Goal: Ask a question

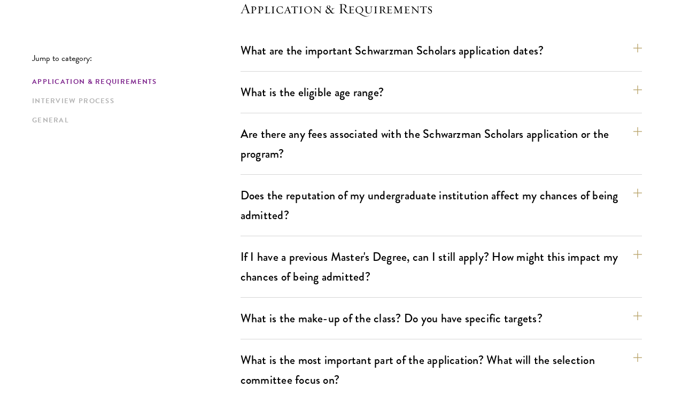
scroll to position [328, 0]
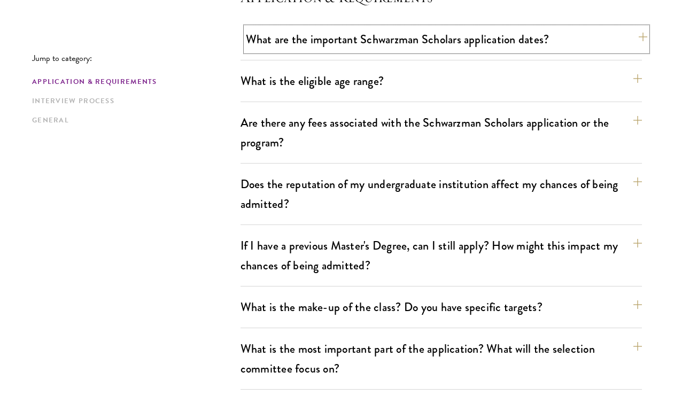
click at [318, 38] on button "What are the important Schwarzman Scholars application dates?" at bounding box center [446, 39] width 401 height 24
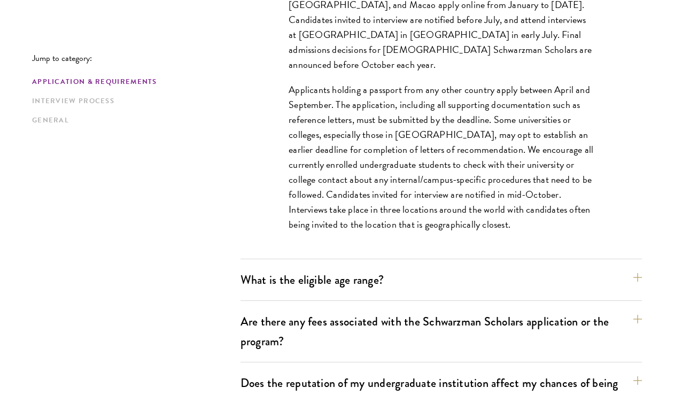
scroll to position [448, 0]
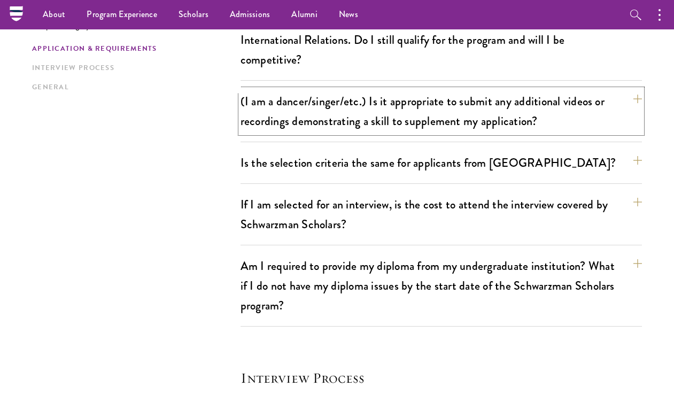
click at [331, 118] on button "(I am a dancer/singer/etc.) Is it appropriate to submit any additional videos o…" at bounding box center [440, 111] width 401 height 44
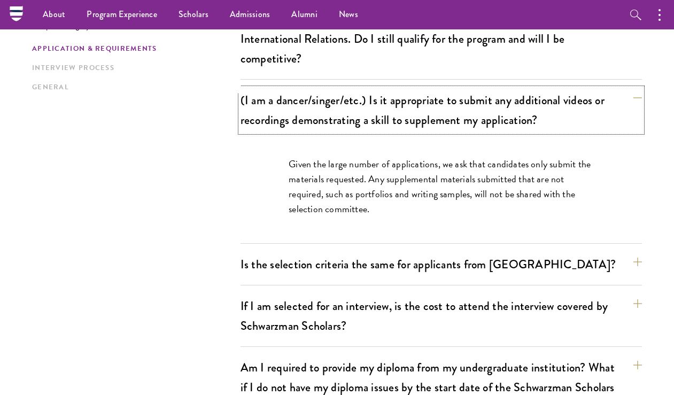
scroll to position [1009, 0]
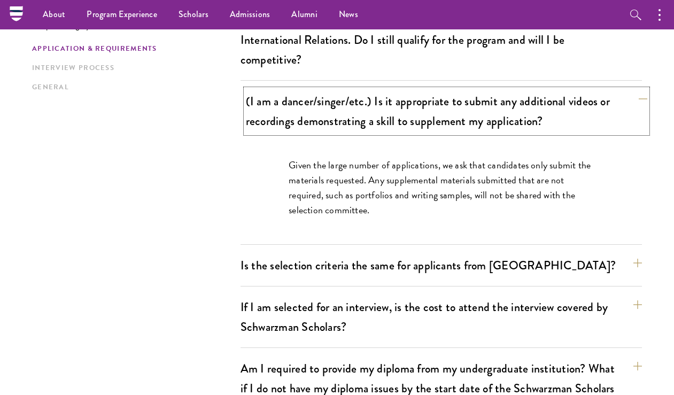
click at [331, 119] on button "(I am a dancer/singer/etc.) Is it appropriate to submit any additional videos o…" at bounding box center [446, 111] width 401 height 44
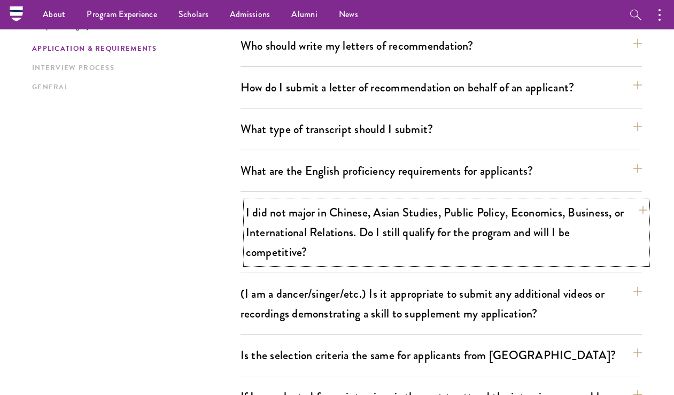
click at [281, 239] on button "I did not major in Chinese, Asian Studies, Public Policy, Economics, Business, …" at bounding box center [446, 232] width 401 height 64
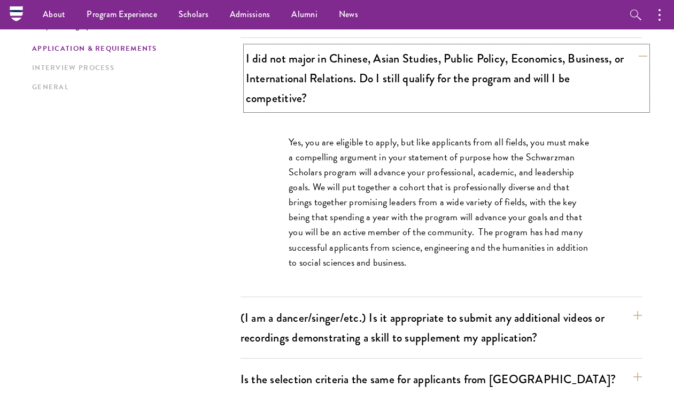
scroll to position [968, 0]
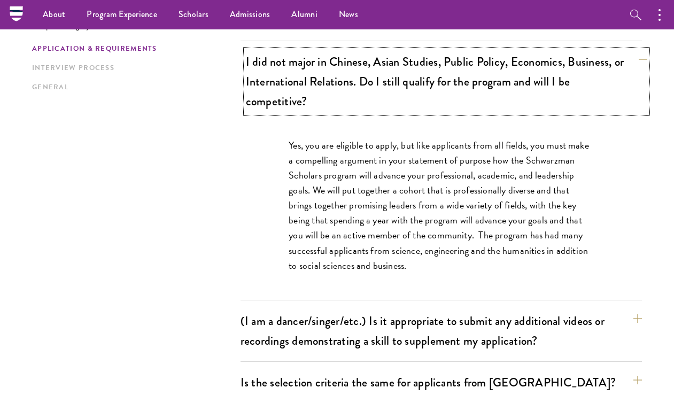
click at [294, 100] on button "I did not major in Chinese, Asian Studies, Public Policy, Economics, Business, …" at bounding box center [446, 82] width 401 height 64
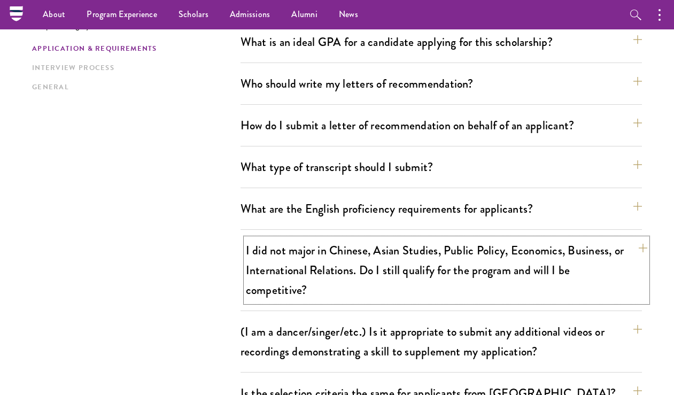
scroll to position [732, 0]
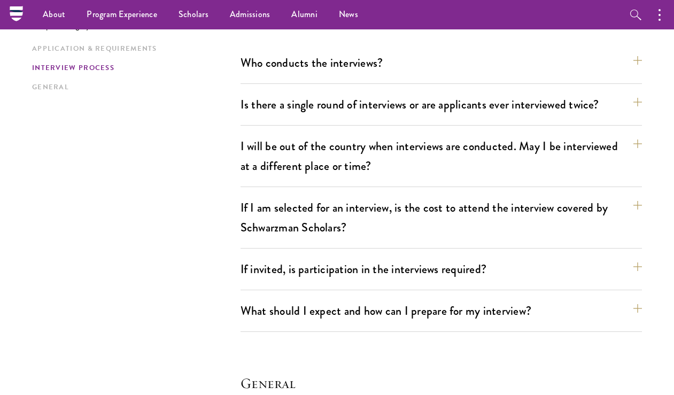
scroll to position [1364, 0]
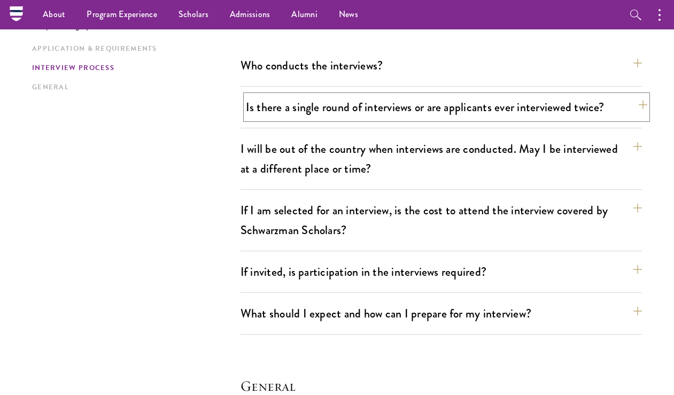
click at [278, 108] on button "Is there a single round of interviews or are applicants ever interviewed twice?" at bounding box center [446, 107] width 401 height 24
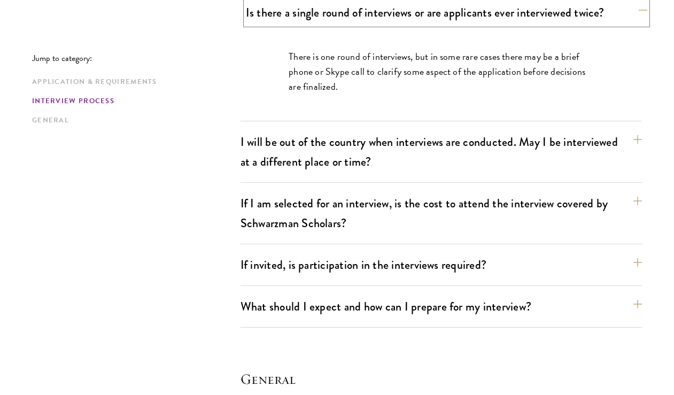
scroll to position [1458, 0]
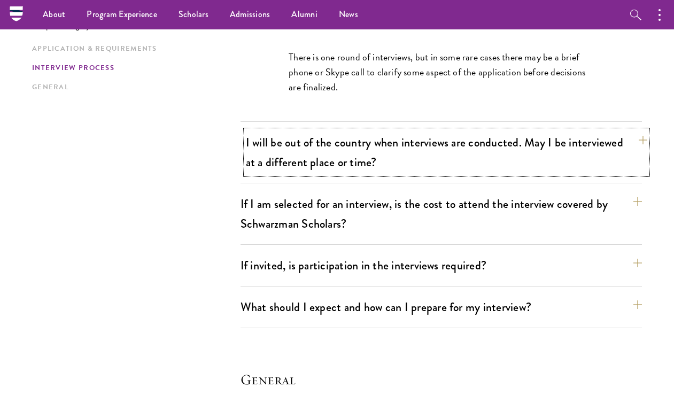
click at [284, 149] on button "I will be out of the country when interviews are conducted. May I be interviewe…" at bounding box center [446, 152] width 401 height 44
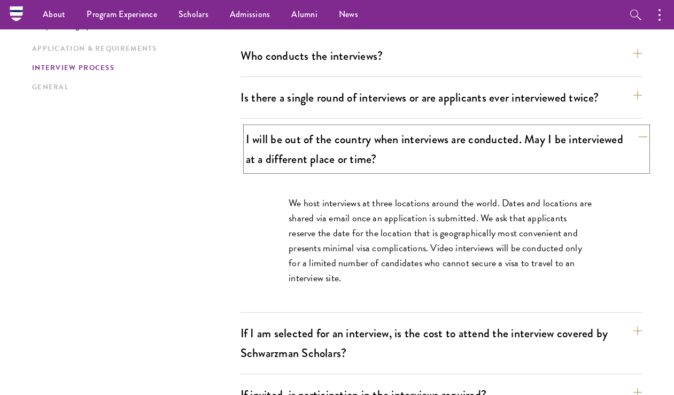
scroll to position [1365, 0]
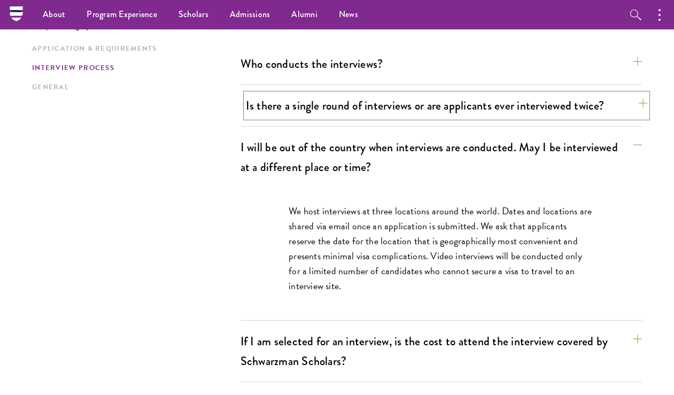
click at [293, 110] on button "Is there a single round of interviews or are applicants ever interviewed twice?" at bounding box center [446, 106] width 401 height 24
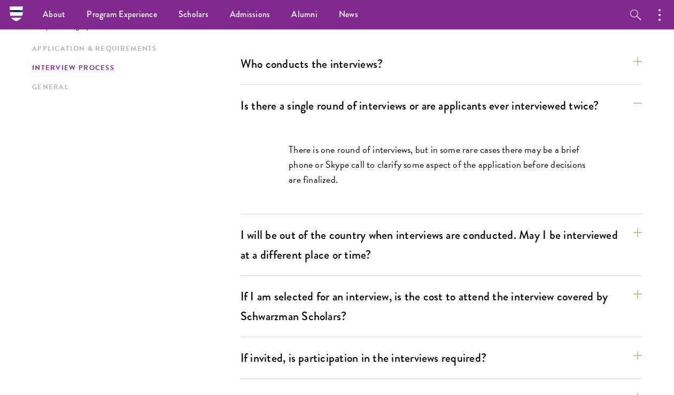
click at [283, 76] on div "Who conducts the interviews? Interview panelists are distinguished senior figur…" at bounding box center [440, 68] width 401 height 33
click at [285, 69] on button "Who conducts the interviews?" at bounding box center [446, 64] width 401 height 24
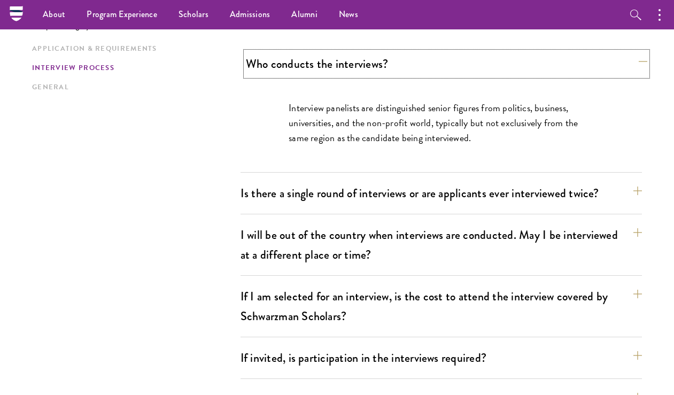
click at [285, 69] on button "Who conducts the interviews?" at bounding box center [446, 64] width 401 height 24
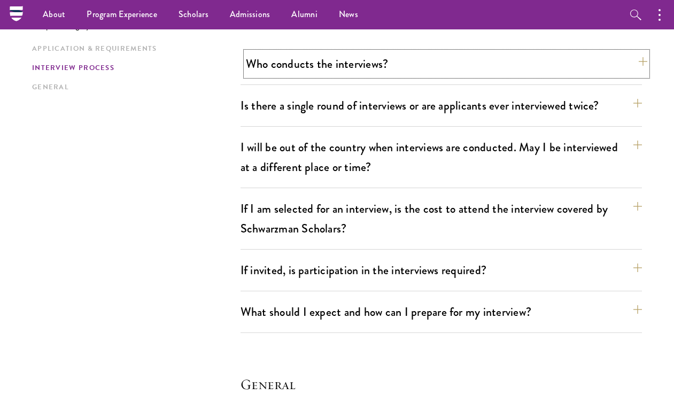
click at [285, 69] on button "Who conducts the interviews?" at bounding box center [446, 64] width 401 height 24
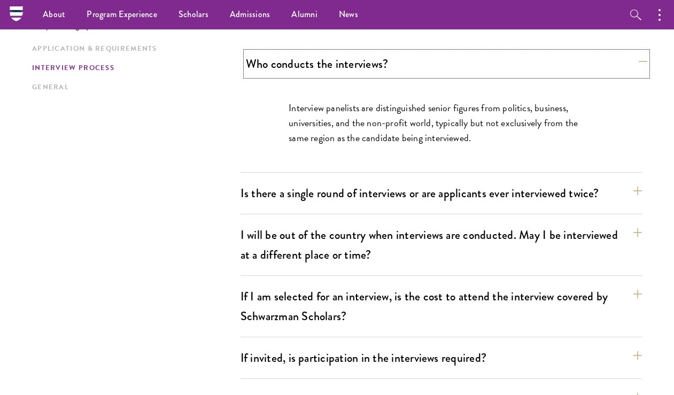
click at [285, 69] on button "Who conducts the interviews?" at bounding box center [446, 64] width 401 height 24
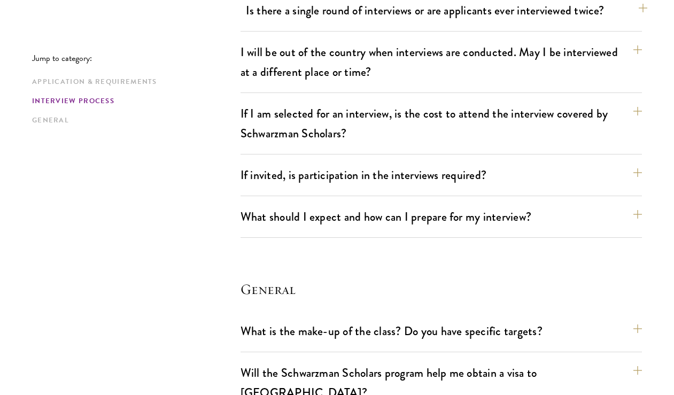
scroll to position [1499, 0]
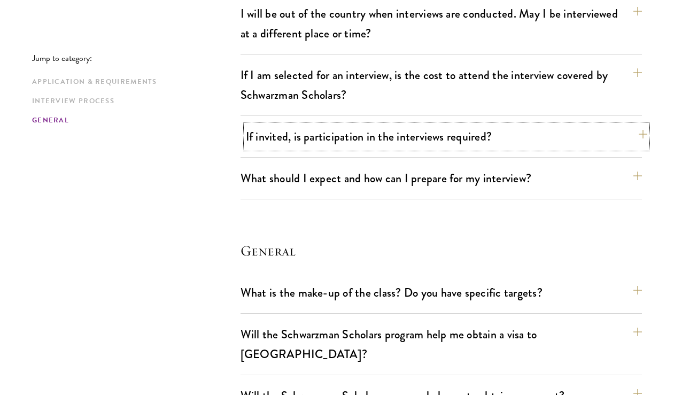
click at [288, 137] on button "If invited, is participation in the interviews required?" at bounding box center [446, 137] width 401 height 24
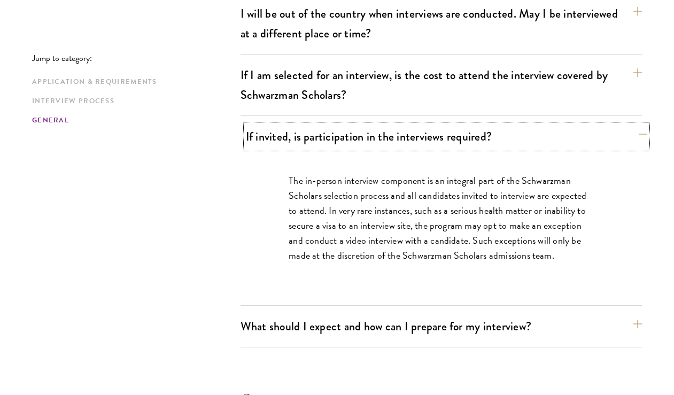
click at [288, 137] on button "If invited, is participation in the interviews required?" at bounding box center [446, 137] width 401 height 24
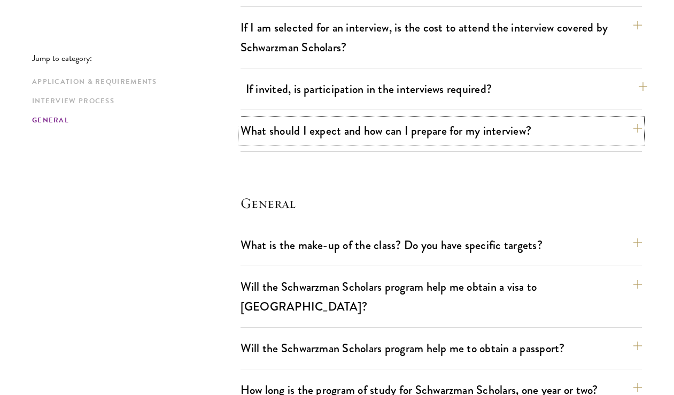
click at [288, 137] on button "What should I expect and how can I prepare for my interview?" at bounding box center [440, 131] width 401 height 24
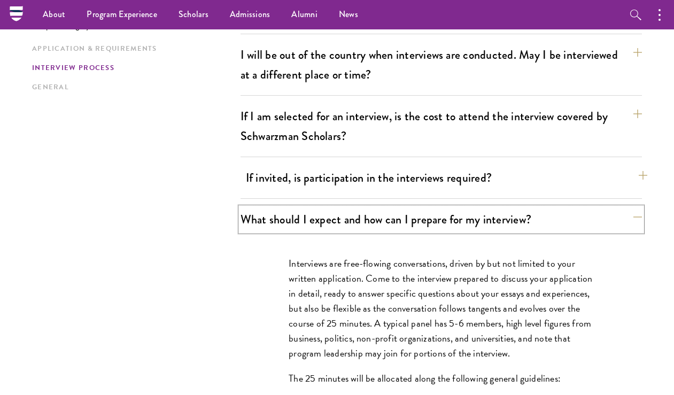
scroll to position [1457, 0]
click at [288, 137] on button "If I am selected for an interview, is the cost to attend the interview covered …" at bounding box center [440, 127] width 401 height 44
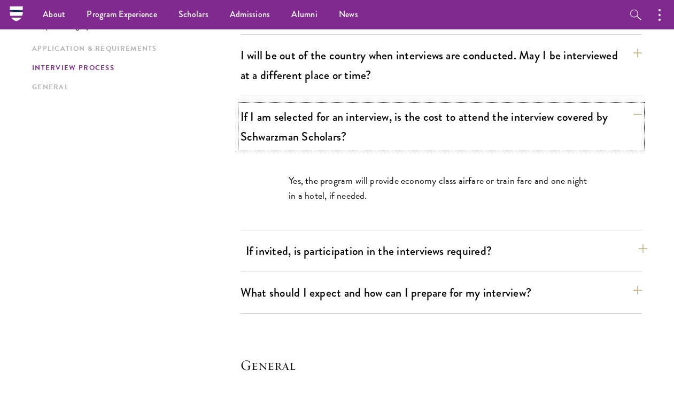
click at [288, 137] on button "If I am selected for an interview, is the cost to attend the interview covered …" at bounding box center [440, 127] width 401 height 44
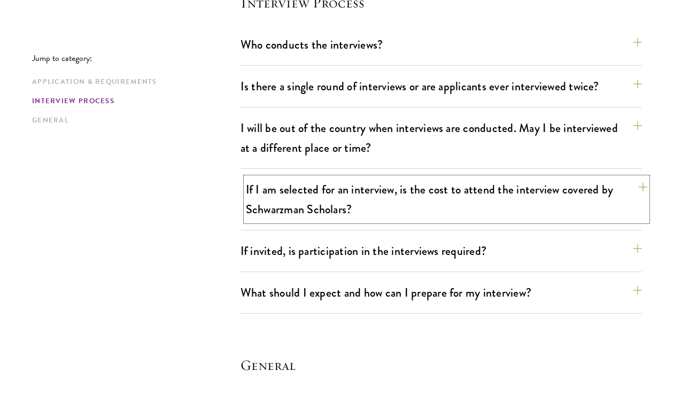
click at [293, 192] on button "If I am selected for an interview, is the cost to attend the interview covered …" at bounding box center [446, 199] width 401 height 44
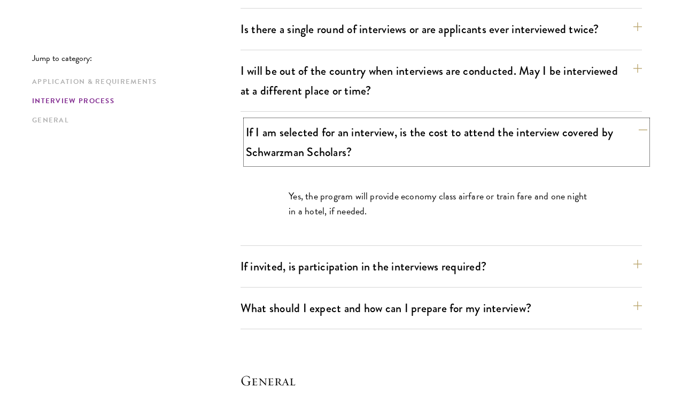
scroll to position [1442, 0]
click at [297, 162] on button "If I am selected for an interview, is the cost to attend the interview covered …" at bounding box center [446, 142] width 401 height 44
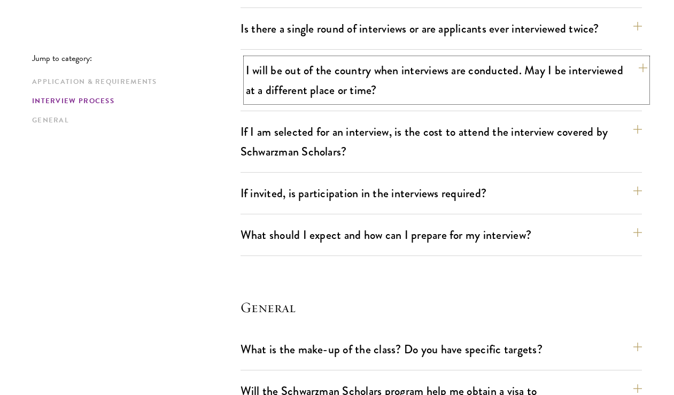
click at [298, 101] on button "I will be out of the country when interviews are conducted. May I be interviewe…" at bounding box center [446, 80] width 401 height 44
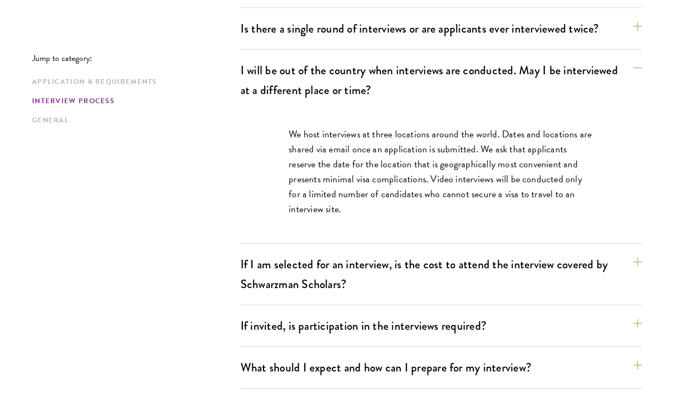
click at [308, 152] on p "We host interviews at three locations around the world. Dates and locations are…" at bounding box center [441, 172] width 305 height 90
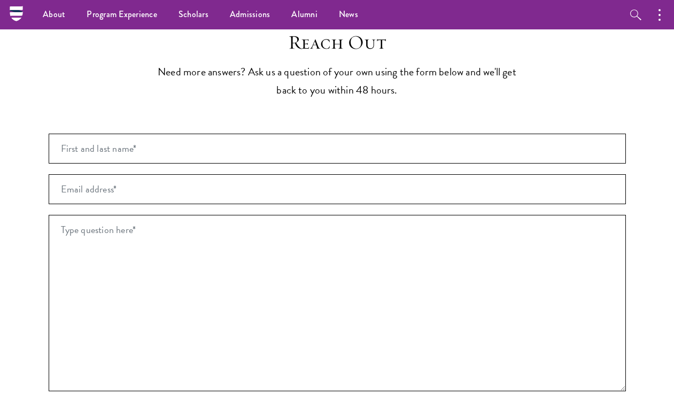
scroll to position [2326, 0]
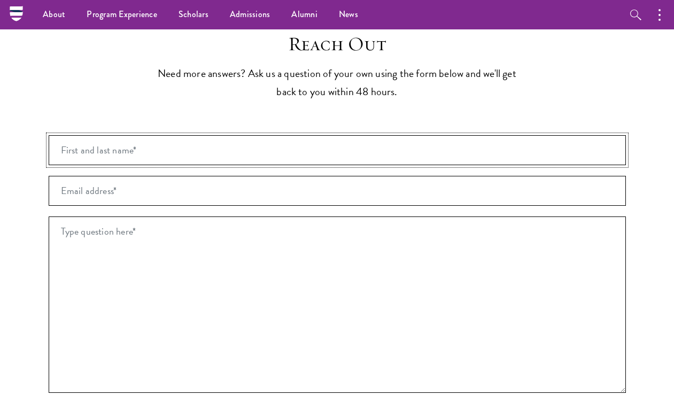
click at [302, 135] on input "First and last name* *" at bounding box center [337, 150] width 577 height 30
type input "[PERSON_NAME]"
type input "[EMAIL_ADDRESS][DOMAIN_NAME]"
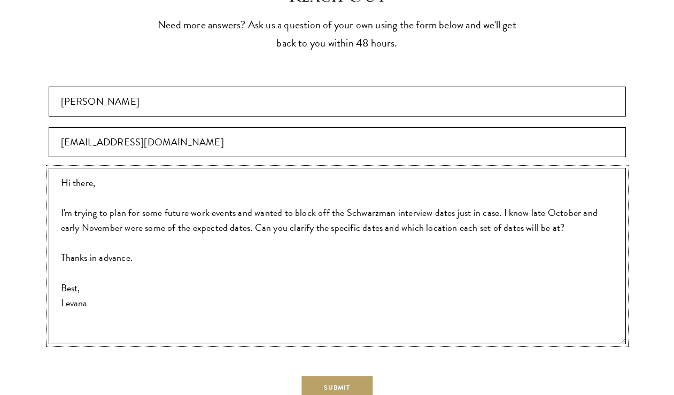
scroll to position [2382, 0]
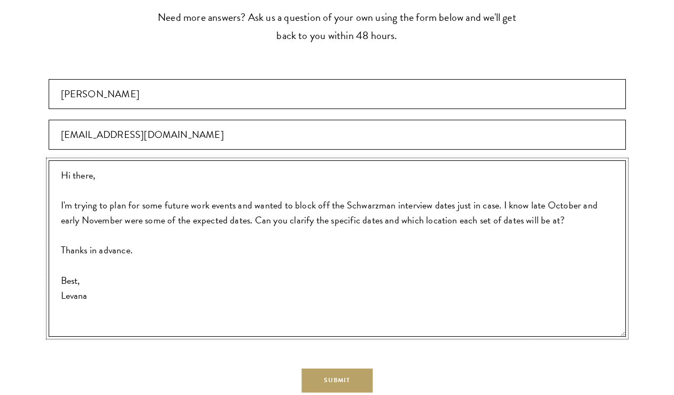
click at [127, 188] on textarea "Hi there, I'm trying to plan for some future work events and wanted to block of…" at bounding box center [337, 248] width 577 height 176
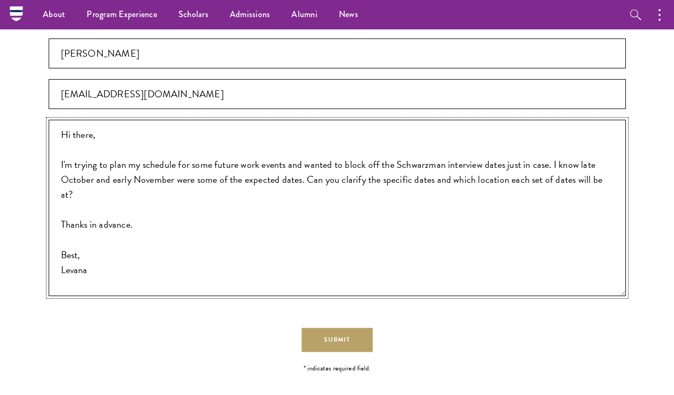
scroll to position [2421, 0]
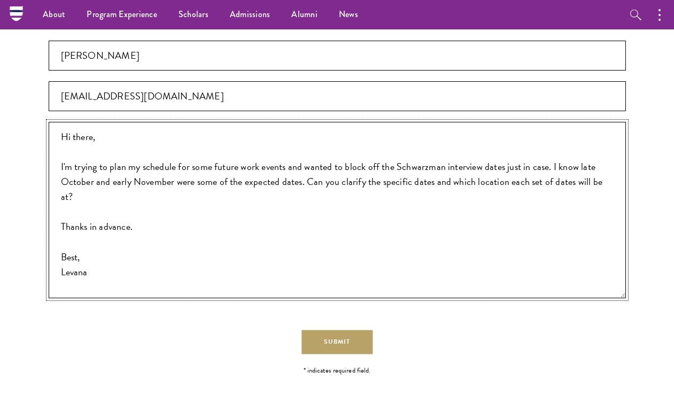
click at [463, 165] on textarea "Hi there, I'm trying to plan my schedule for some future work events and wanted…" at bounding box center [337, 210] width 577 height 176
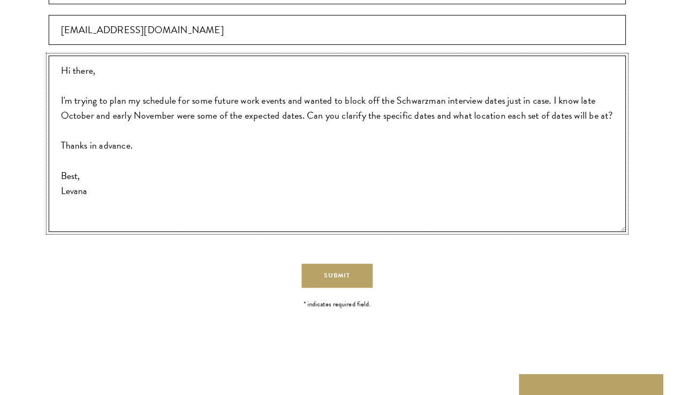
scroll to position [2490, 0]
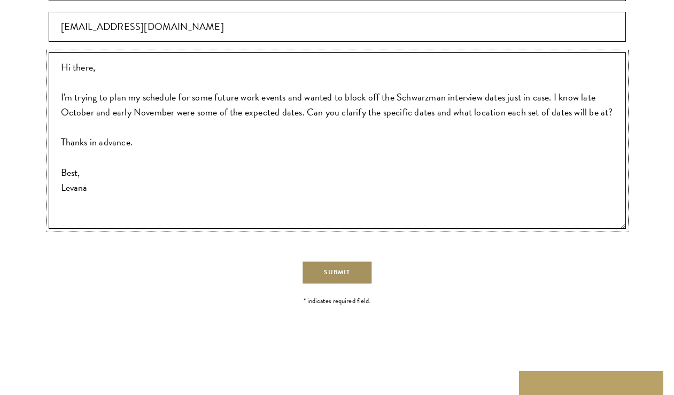
type textarea "Hi there, I'm trying to plan my schedule for some future work events and wanted…"
click at [364, 261] on button "Submit" at bounding box center [336, 273] width 71 height 24
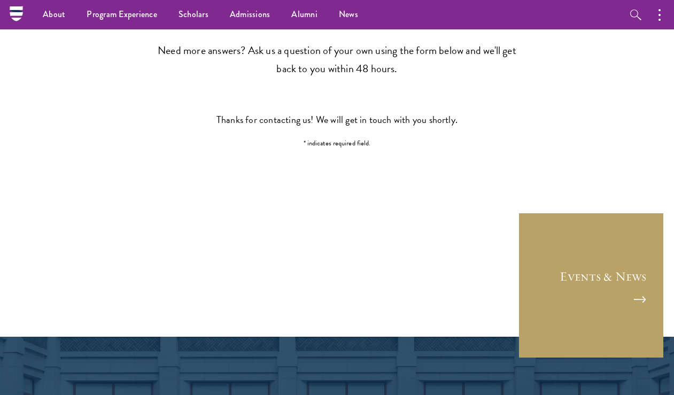
scroll to position [2349, 0]
